Goal: Find specific page/section: Find specific page/section

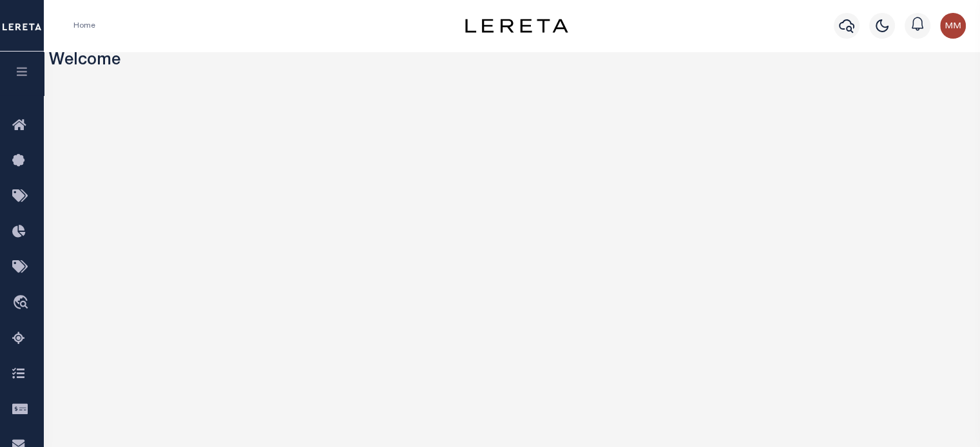
click at [24, 72] on icon "button" at bounding box center [22, 72] width 15 height 12
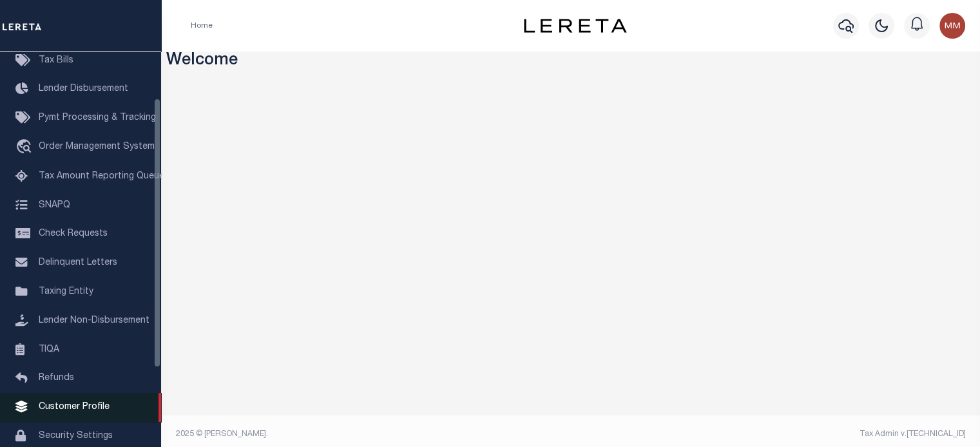
scroll to position [129, 0]
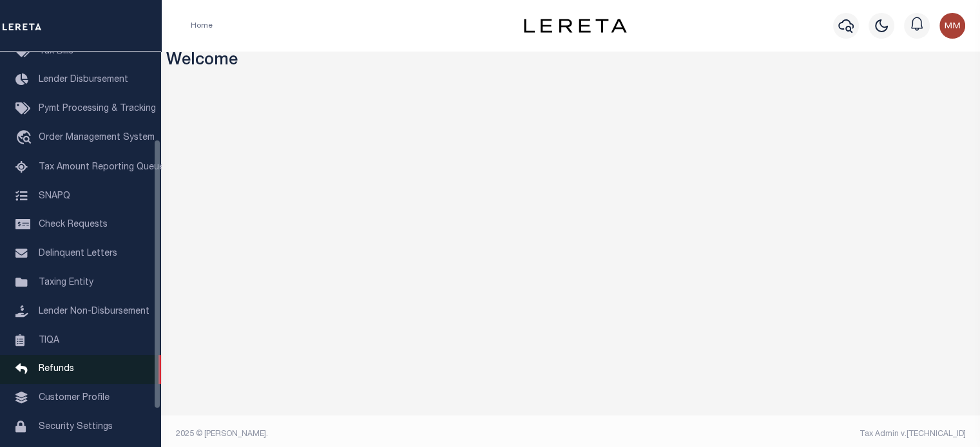
click at [61, 374] on span "Refunds" at bounding box center [56, 369] width 35 height 9
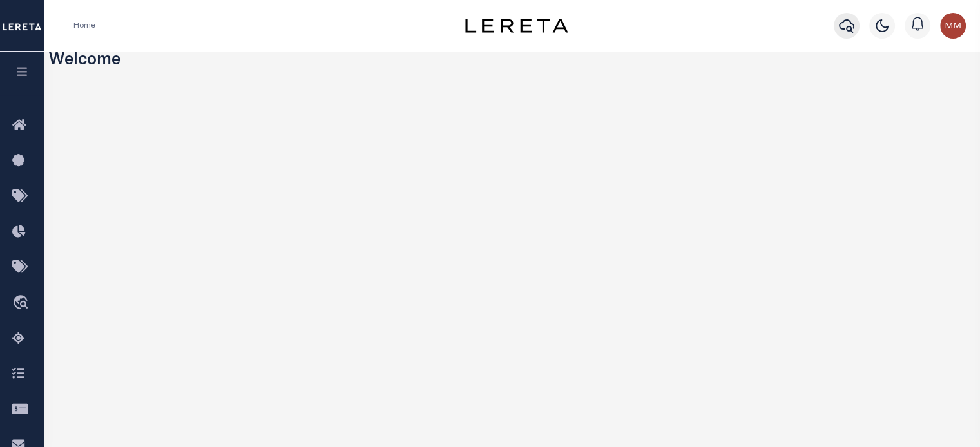
click at [845, 28] on icon "button" at bounding box center [846, 25] width 15 height 15
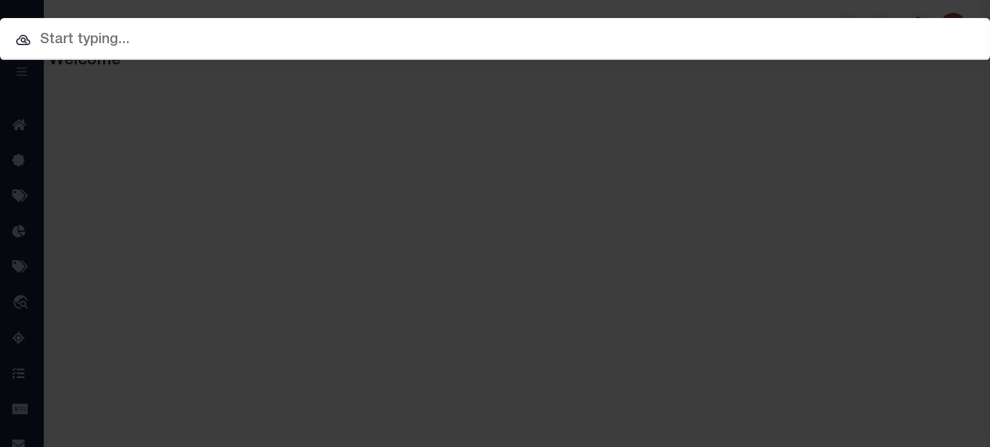
click at [205, 45] on input "text" at bounding box center [495, 40] width 990 height 23
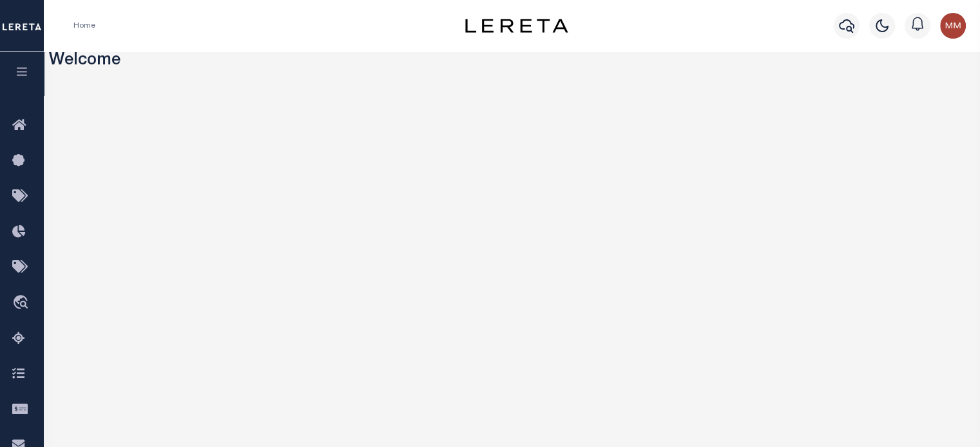
click at [23, 66] on button "button" at bounding box center [22, 74] width 44 height 44
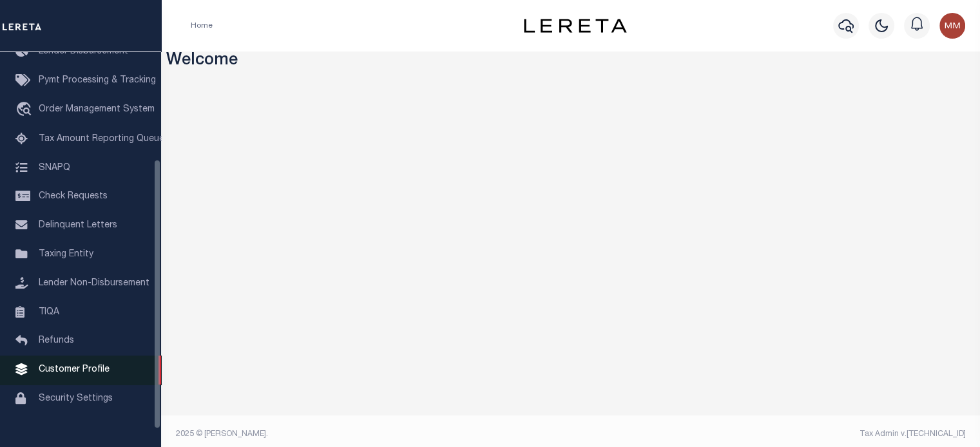
scroll to position [183, 0]
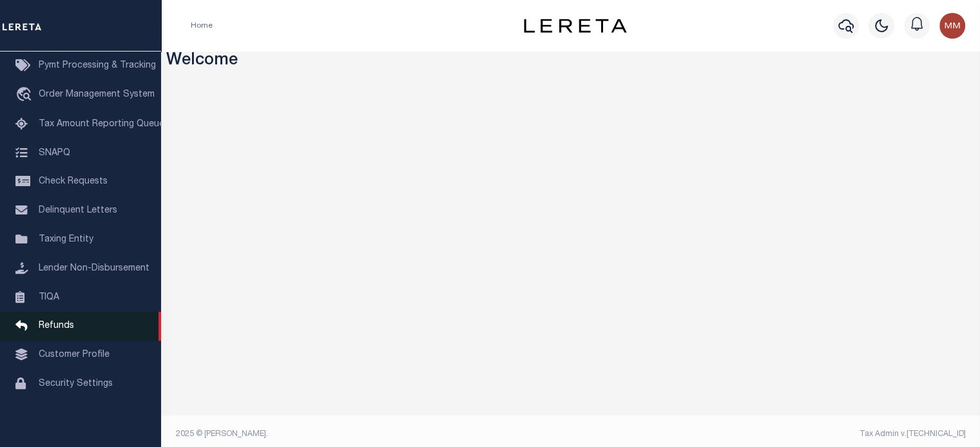
drag, startPoint x: 48, startPoint y: 325, endPoint x: 52, endPoint y: 318, distance: 7.8
click at [49, 325] on span "Refunds" at bounding box center [56, 325] width 35 height 9
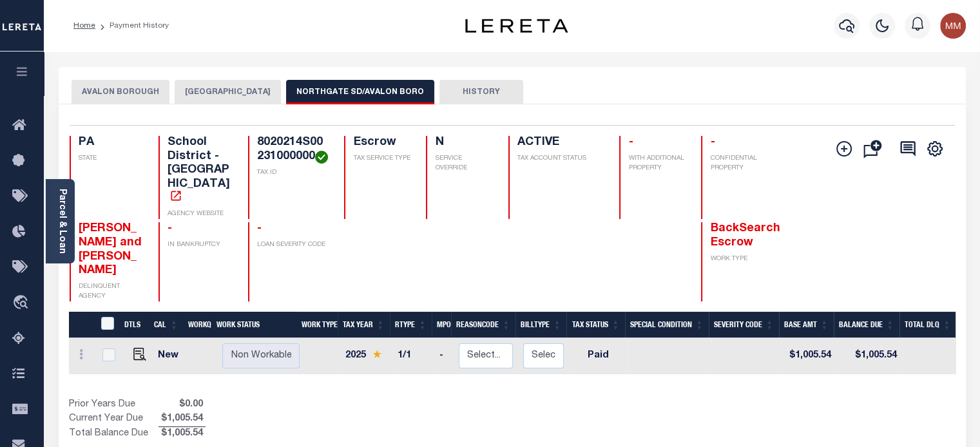
scroll to position [0, 317]
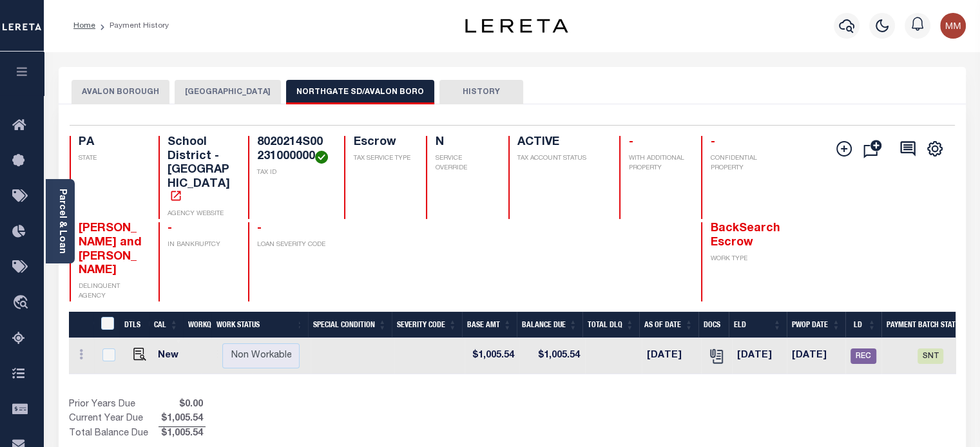
click at [20, 73] on icon "button" at bounding box center [22, 72] width 15 height 12
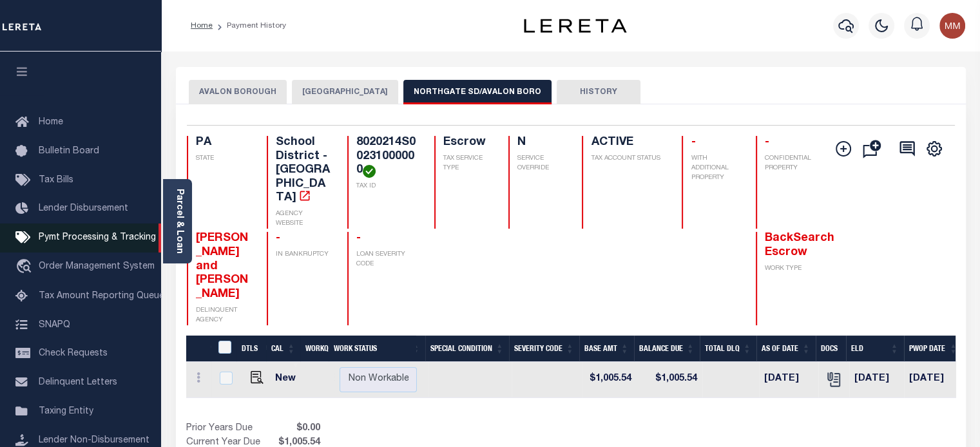
drag, startPoint x: 96, startPoint y: 239, endPoint x: 117, endPoint y: 230, distance: 23.1
click at [97, 239] on span "Pymt Processing & Tracking" at bounding box center [97, 237] width 117 height 9
